Goal: Task Accomplishment & Management: Complete application form

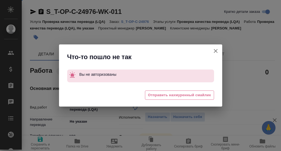
type textarea "x"
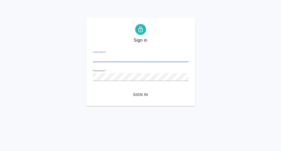
type input "[PERSON_NAME][EMAIL_ADDRESS][DOMAIN_NAME]"
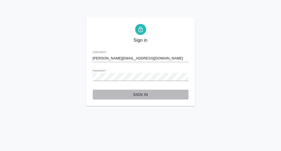
click at [141, 94] on span "Sign in" at bounding box center [140, 94] width 87 height 7
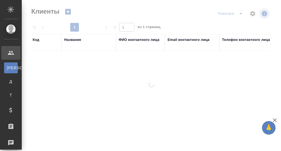
select select "RU"
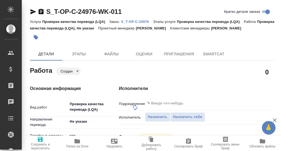
type textarea "x"
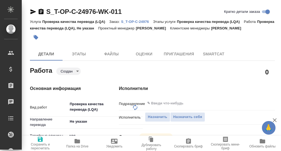
type textarea "x"
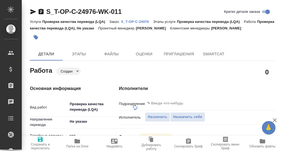
type textarea "x"
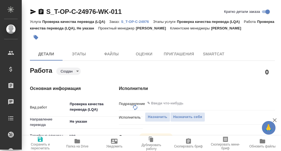
type textarea "x"
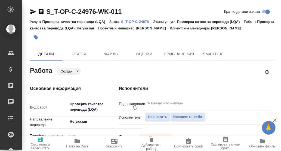
type textarea "x"
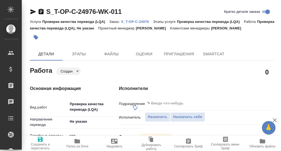
type textarea "x"
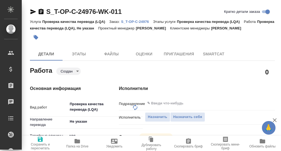
click at [142, 21] on p "S_T-OP-C-24976" at bounding box center [137, 22] width 32 height 4
type textarea "x"
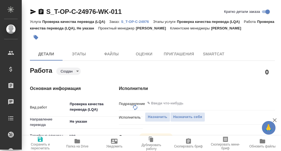
type textarea "x"
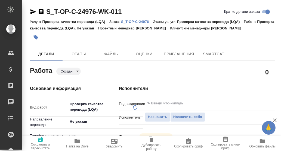
type textarea "x"
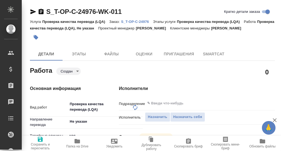
type textarea "x"
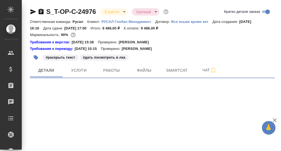
select select "RU"
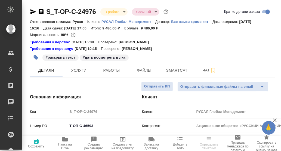
type textarea "x"
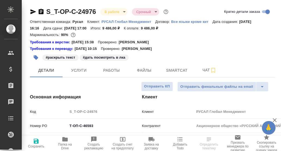
type textarea "x"
type input "Авдеенко Кирилл"
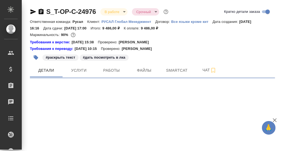
select select "RU"
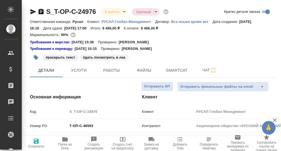
type textarea "x"
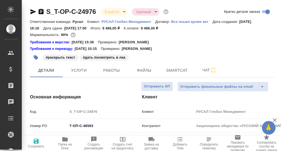
type textarea "x"
